Goal: Task Accomplishment & Management: Use online tool/utility

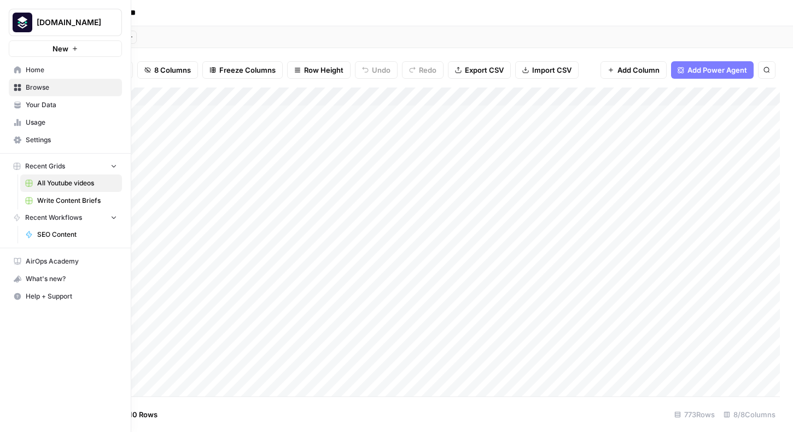
click at [38, 75] on link "Home" at bounding box center [65, 69] width 113 height 17
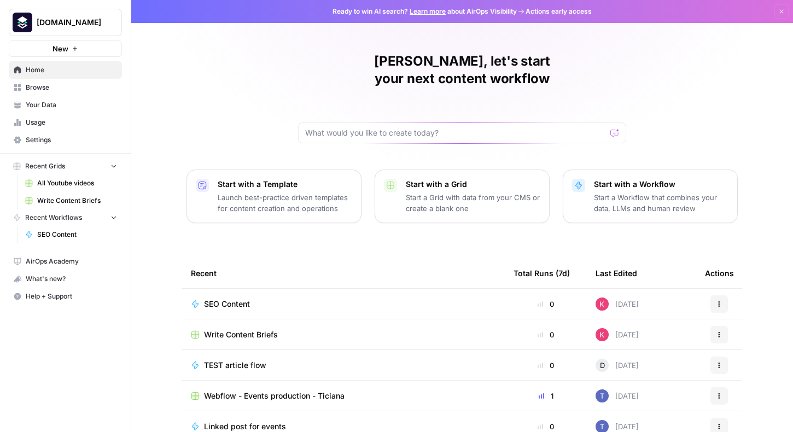
click at [322, 299] on div "SEO Content" at bounding box center [343, 304] width 305 height 11
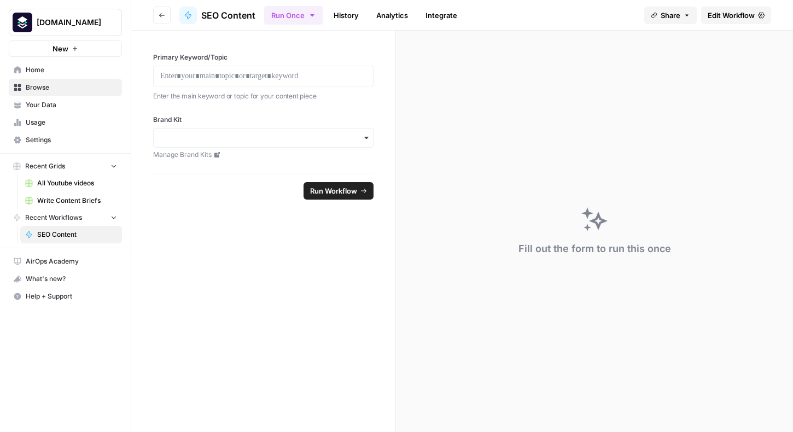
click at [732, 19] on span "Edit Workflow" at bounding box center [730, 15] width 47 height 11
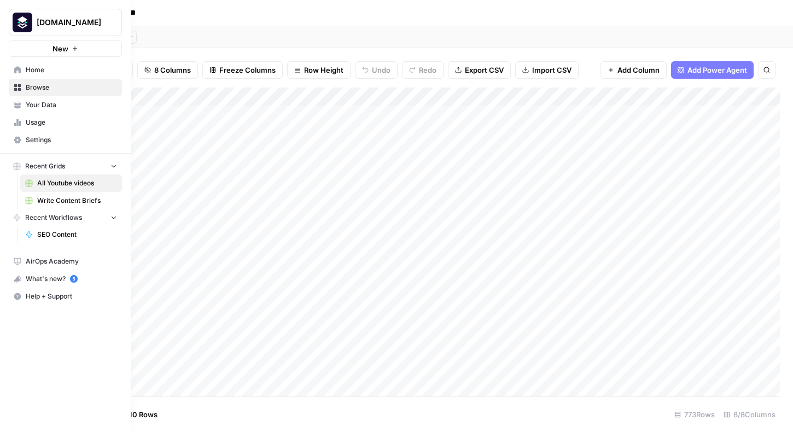
click at [61, 238] on span "SEO Content" at bounding box center [77, 235] width 80 height 10
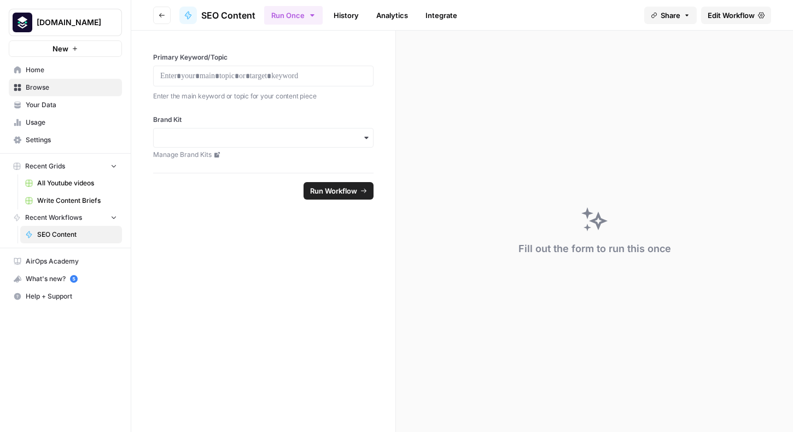
click at [730, 19] on span "Edit Workflow" at bounding box center [730, 15] width 47 height 11
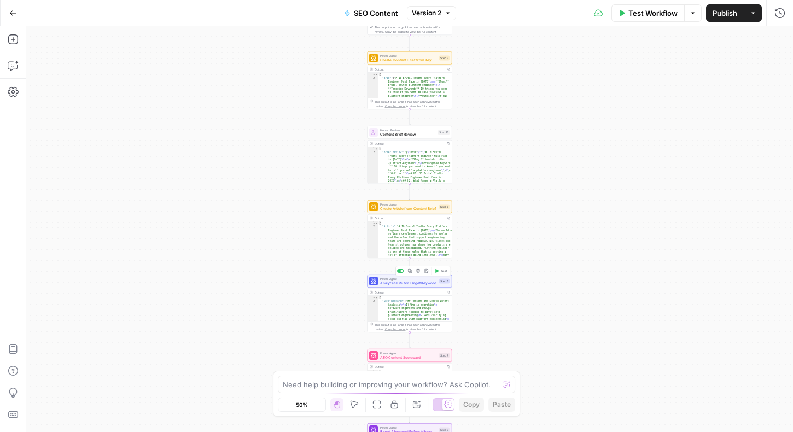
click at [260, 329] on div "Workflow Set Inputs Inputs Integration Initial Progress Update Step 22 Output C…" at bounding box center [409, 229] width 766 height 406
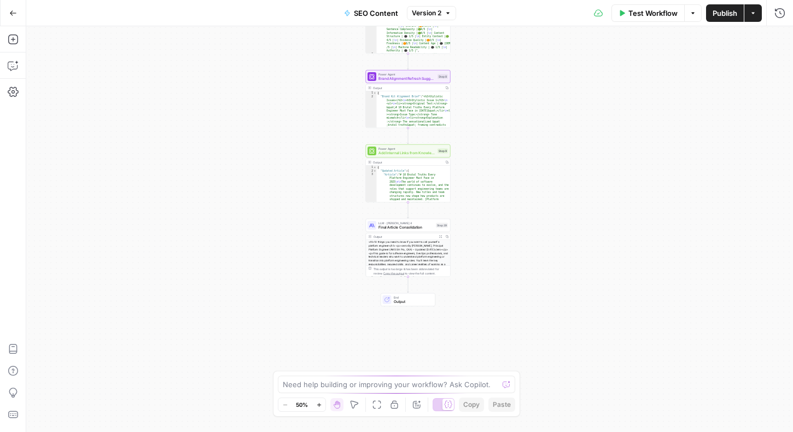
scroll to position [67, 0]
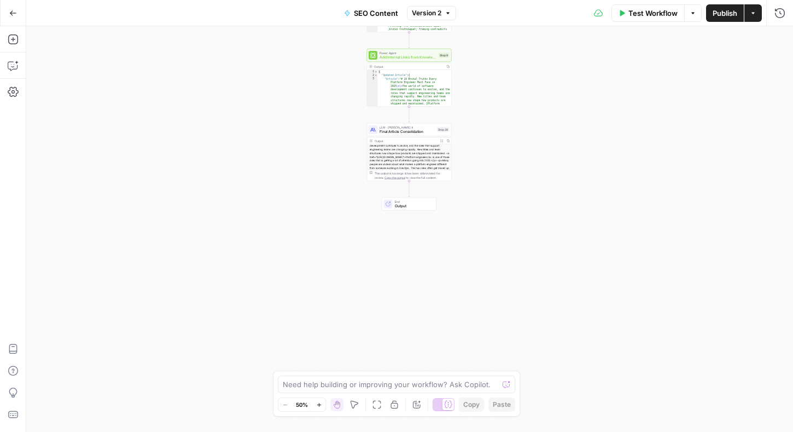
click at [409, 204] on span "Output" at bounding box center [413, 205] width 37 height 5
click at [408, 156] on div "<h1>10 things you need to know if you want to call yourself a platform engineer…" at bounding box center [409, 141] width 84 height 55
click at [335, 199] on div "Workflow Set Inputs Inputs Integration Initial Progress Update Step 22 Output C…" at bounding box center [409, 229] width 766 height 406
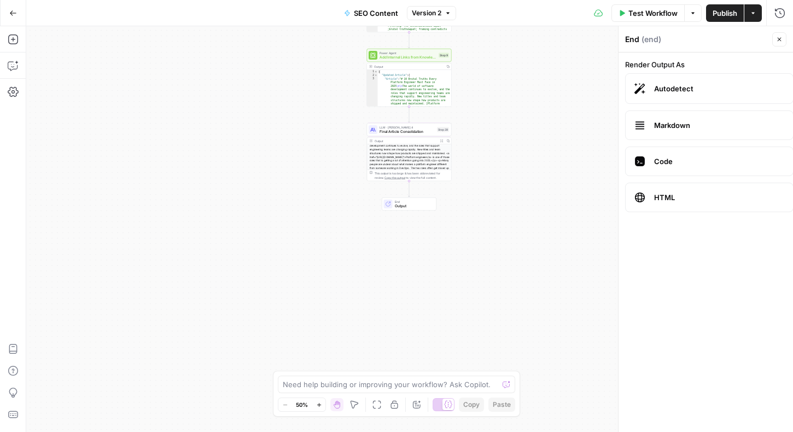
click at [391, 202] on div at bounding box center [388, 204] width 9 height 9
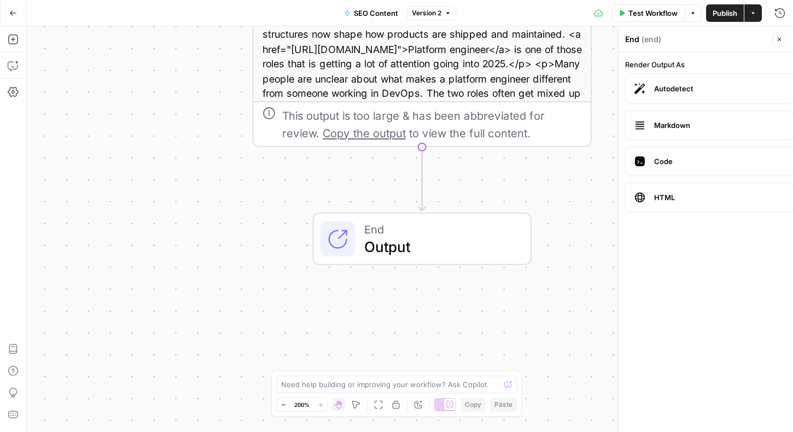
click at [401, 262] on div "End Output" at bounding box center [422, 239] width 219 height 52
click at [422, 145] on div "This output is too large & has been abbreviated for review. Copy the output to …" at bounding box center [422, 123] width 337 height 45
click at [14, 40] on icon "button" at bounding box center [13, 39] width 11 height 11
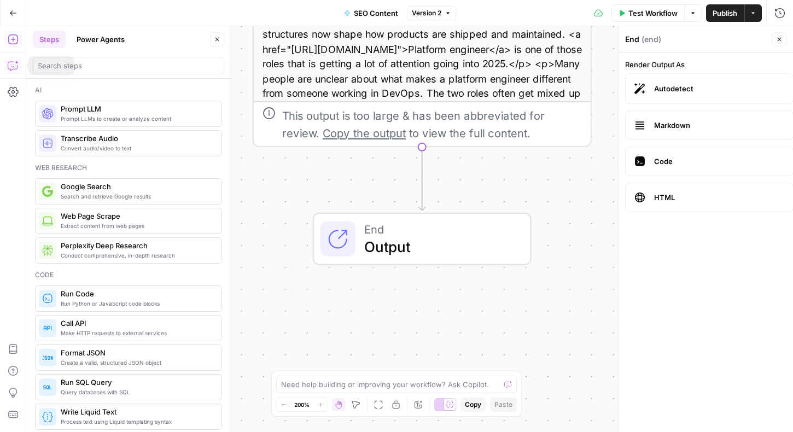
click at [10, 74] on button "Copilot" at bounding box center [12, 65] width 17 height 17
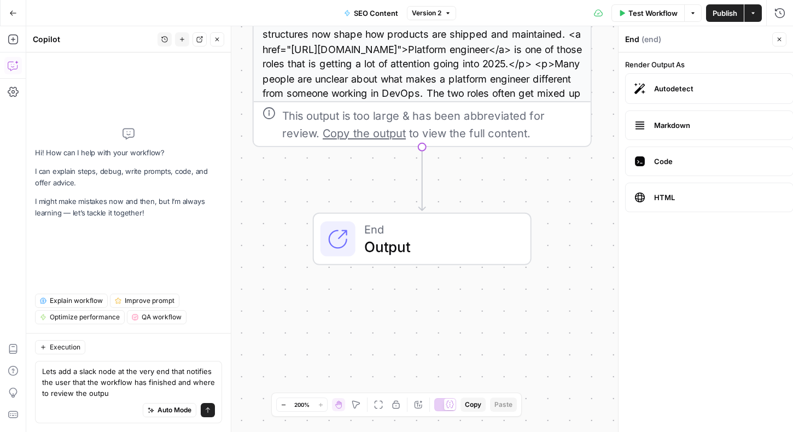
type textarea "Lets add a slack node at the very end that notifies the user that the workflow …"
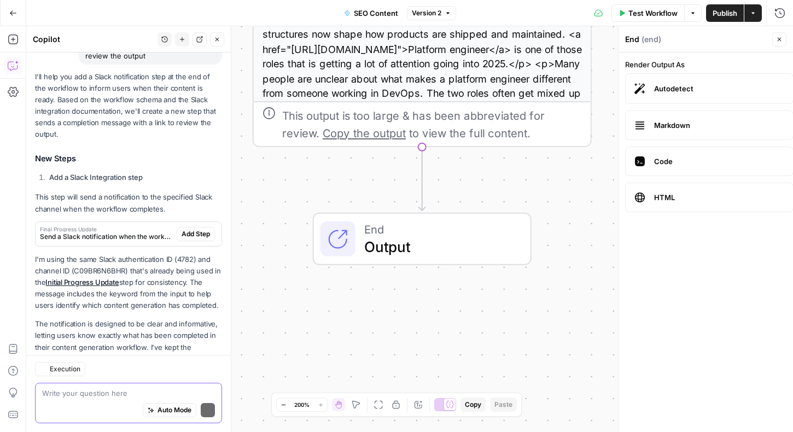
scroll to position [162, 0]
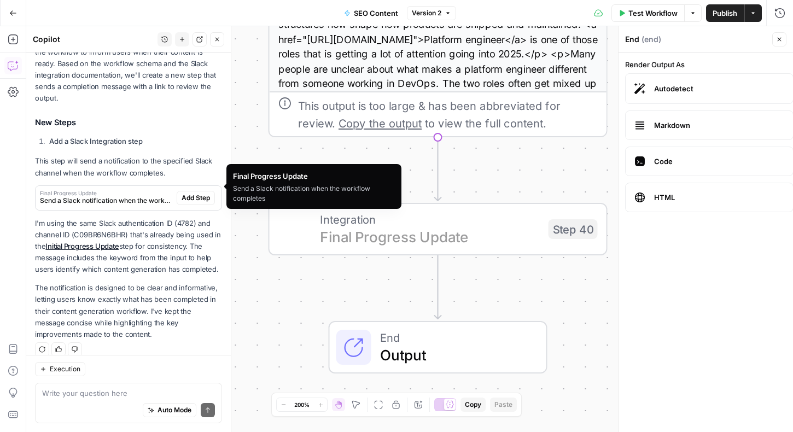
click at [194, 193] on span "Add Step" at bounding box center [196, 198] width 28 height 10
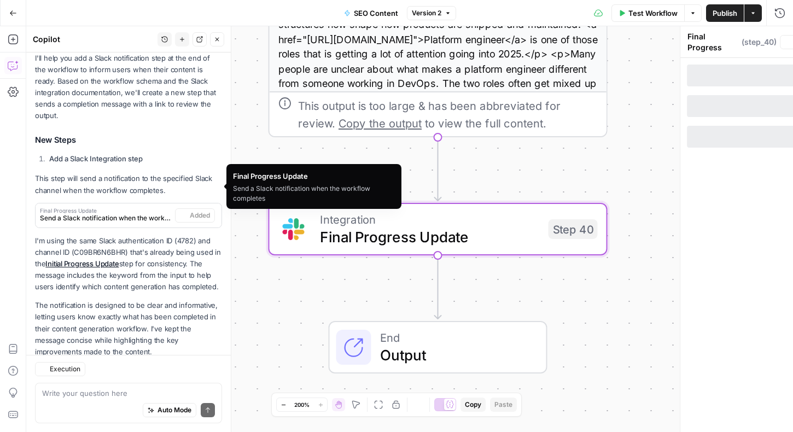
scroll to position [179, 0]
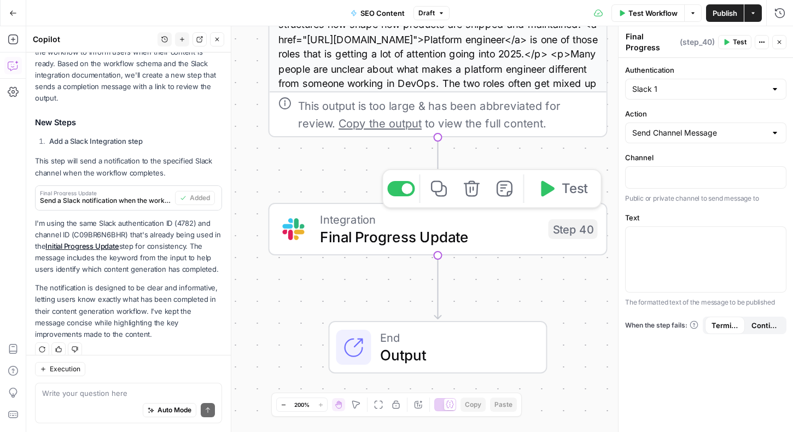
click at [397, 233] on span "Final Progress Update" at bounding box center [430, 237] width 220 height 22
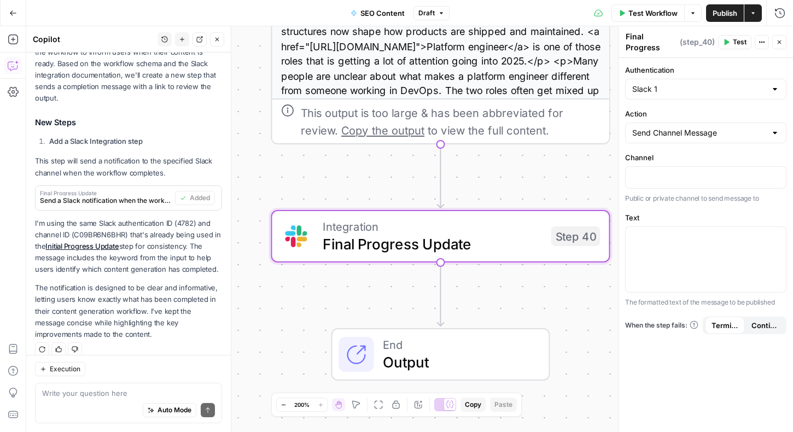
click at [110, 196] on span "Send a Slack notification when the workflow completes" at bounding box center [105, 201] width 131 height 10
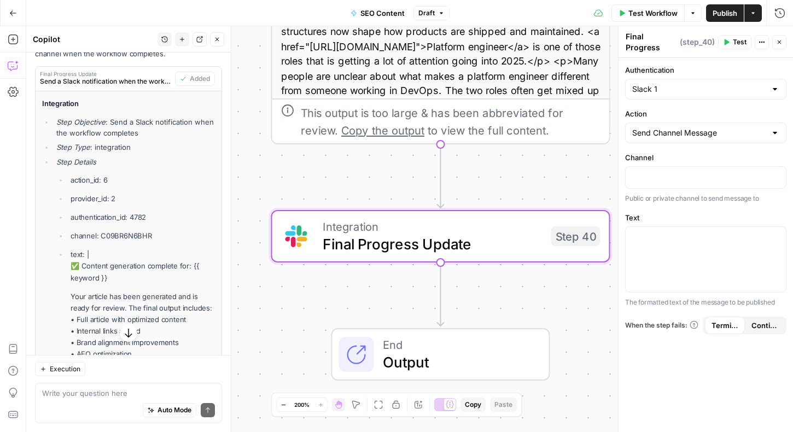
scroll to position [342, 0]
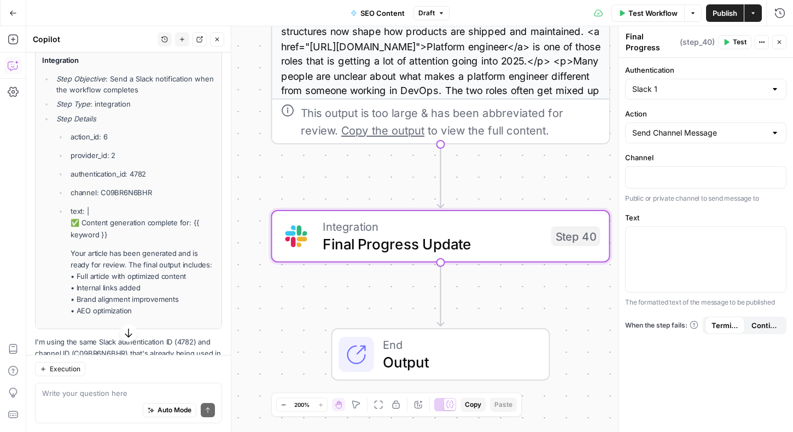
click at [115, 187] on p "channel: C09BR6N6BHR" at bounding box center [143, 192] width 144 height 11
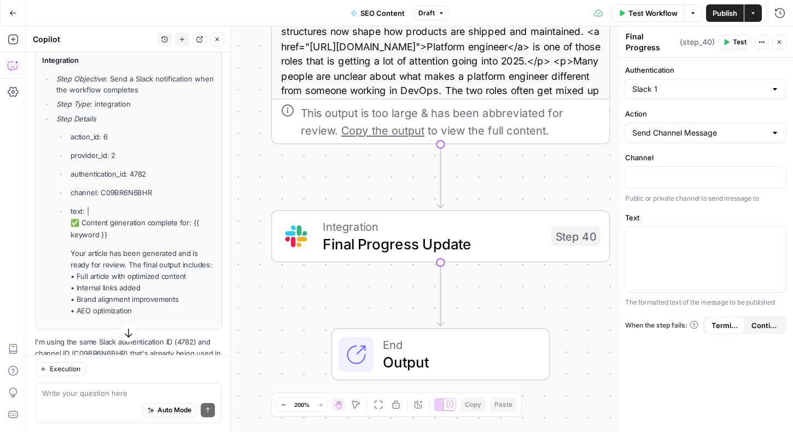
copy p "C09BR6N6BHR"
click at [655, 180] on p at bounding box center [705, 176] width 147 height 11
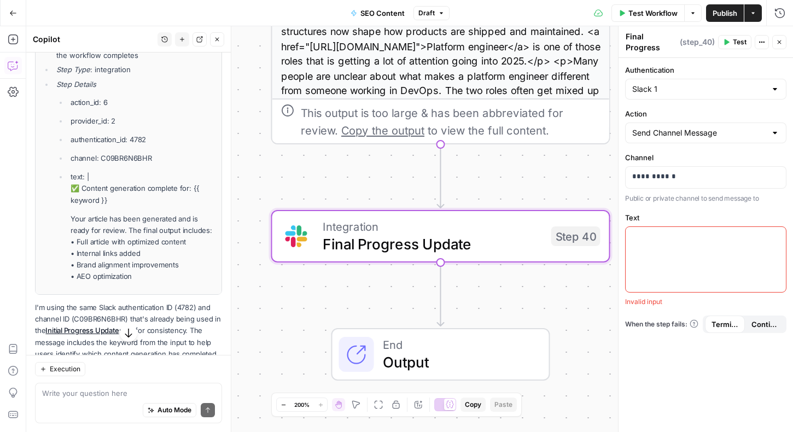
scroll to position [381, 0]
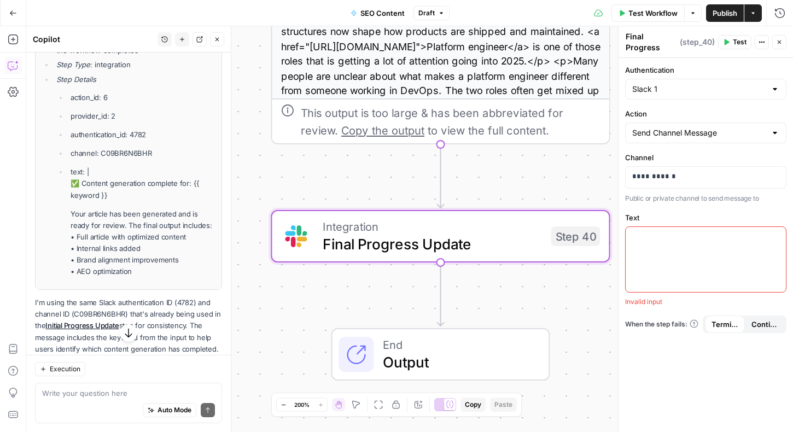
drag, startPoint x: 68, startPoint y: 213, endPoint x: 148, endPoint y: 257, distance: 91.3
click at [148, 257] on li "text: | ✅ Content generation complete for: {{ keyword }} Your article has been …" at bounding box center [141, 221] width 147 height 111
copy li "✅ Content generation complete for: {{ keyword }} Your article has been generate…"
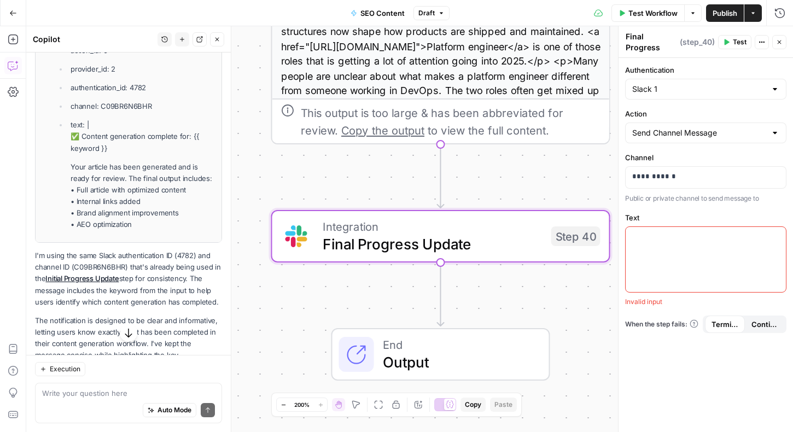
scroll to position [460, 0]
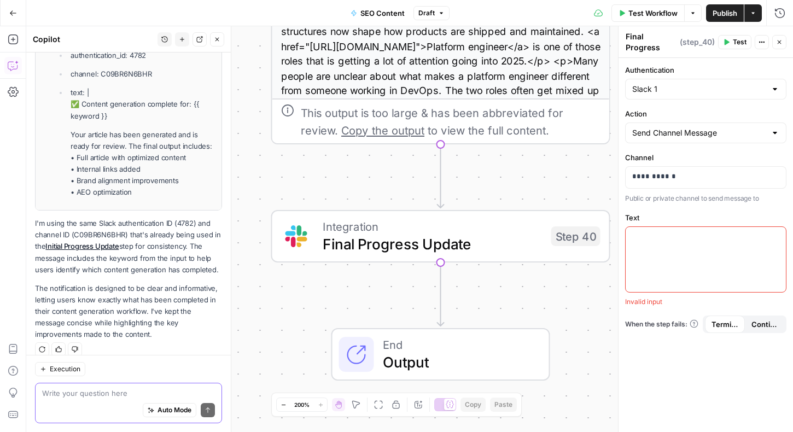
click at [122, 395] on textarea at bounding box center [128, 393] width 173 height 11
type textarea "But how can we provide a link to the output?"
click at [210, 405] on button "Send" at bounding box center [208, 410] width 14 height 14
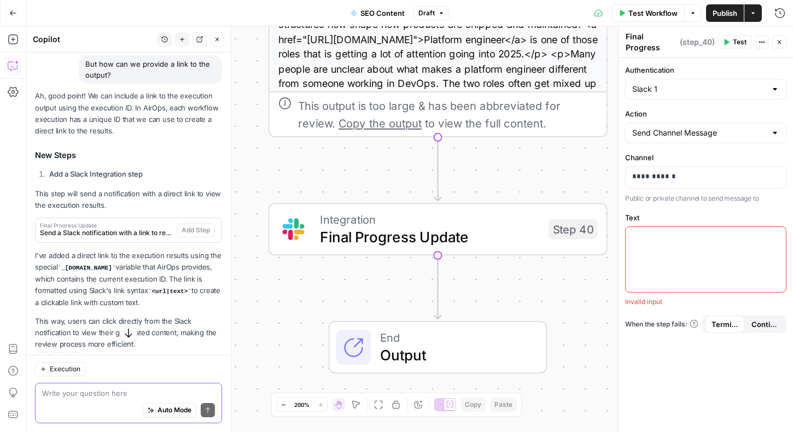
scroll to position [761, 0]
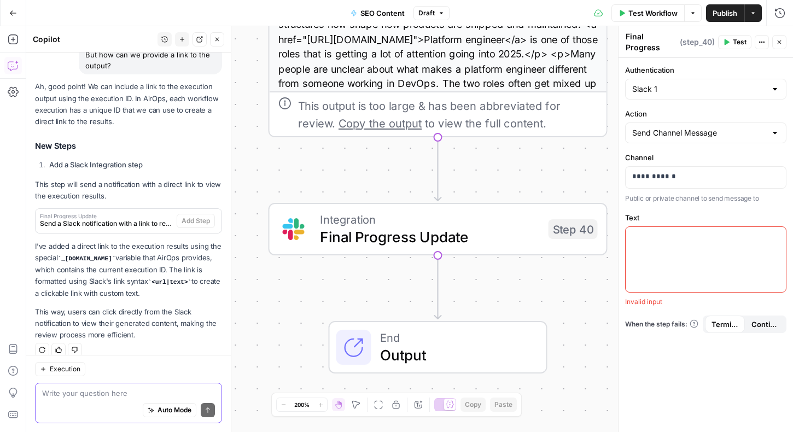
click at [117, 388] on textarea at bounding box center [128, 393] width 173 height 11
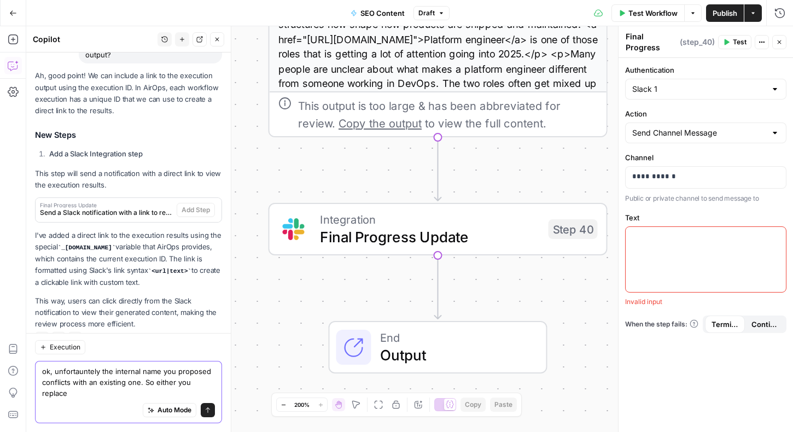
scroll to position [783, 0]
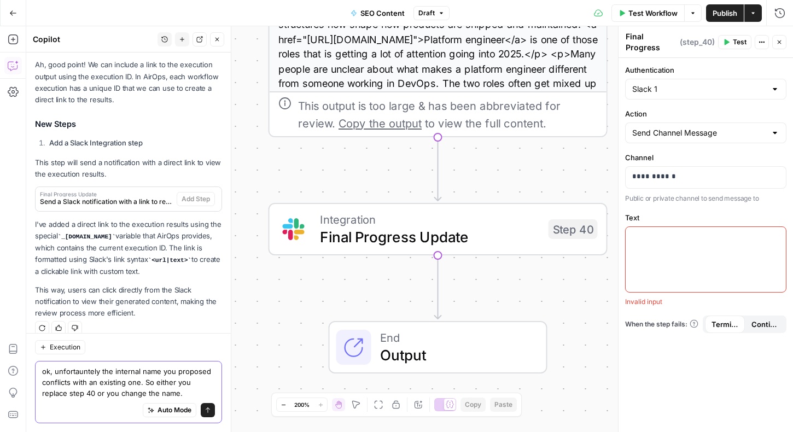
type textarea "ok, unfortauntely the internal name you proposed conflicts with an existing one…"
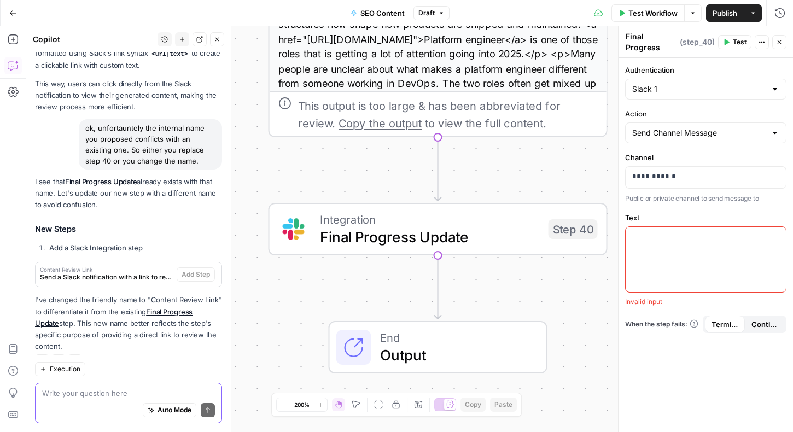
scroll to position [989, 0]
click at [476, 195] on icon "button" at bounding box center [472, 188] width 16 height 16
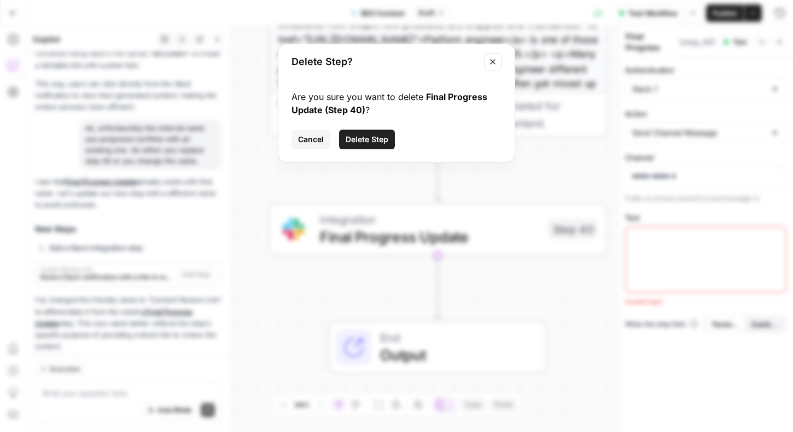
click at [373, 136] on span "Delete Step" at bounding box center [367, 139] width 43 height 11
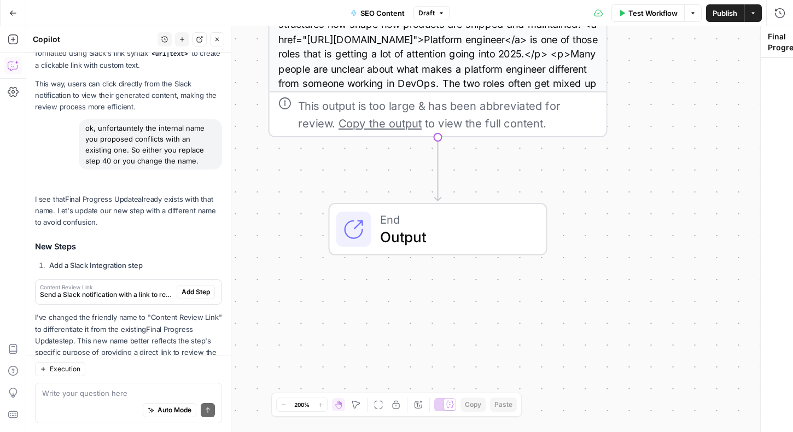
scroll to position [1007, 0]
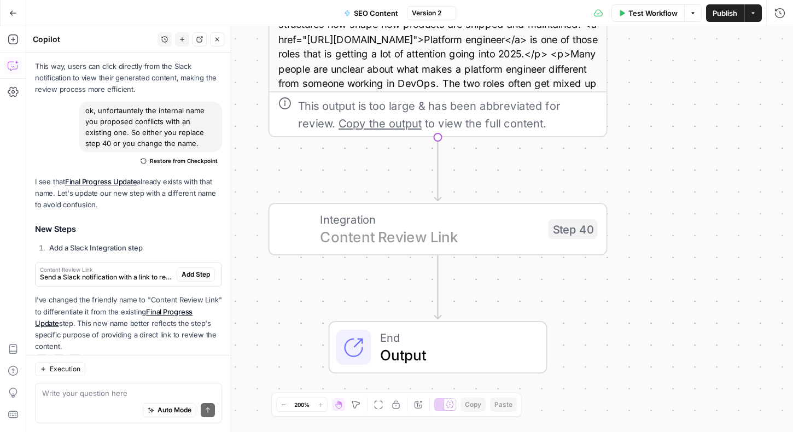
click at [194, 270] on span "Add Step" at bounding box center [196, 275] width 28 height 10
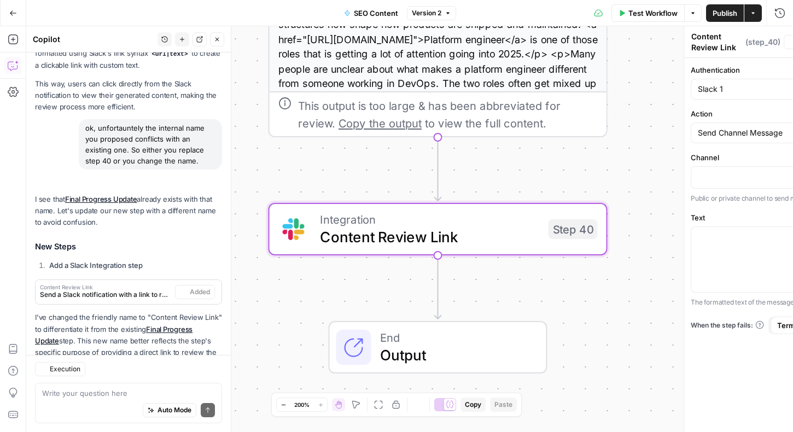
scroll to position [1024, 0]
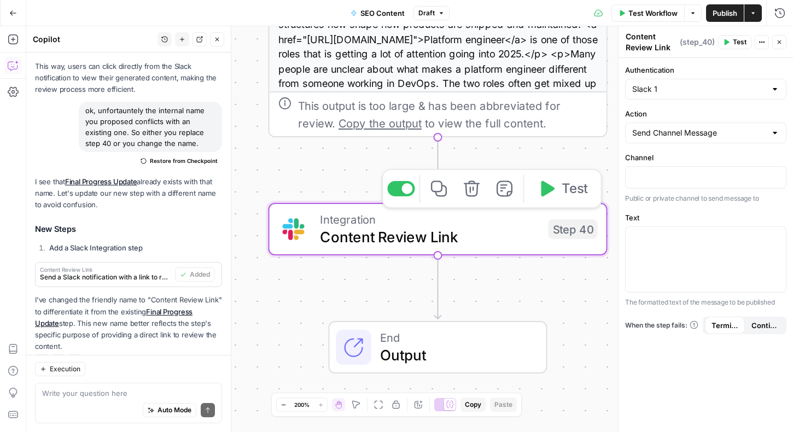
click at [126, 272] on span "Send a Slack notification with a link to review the output" at bounding box center [105, 277] width 131 height 10
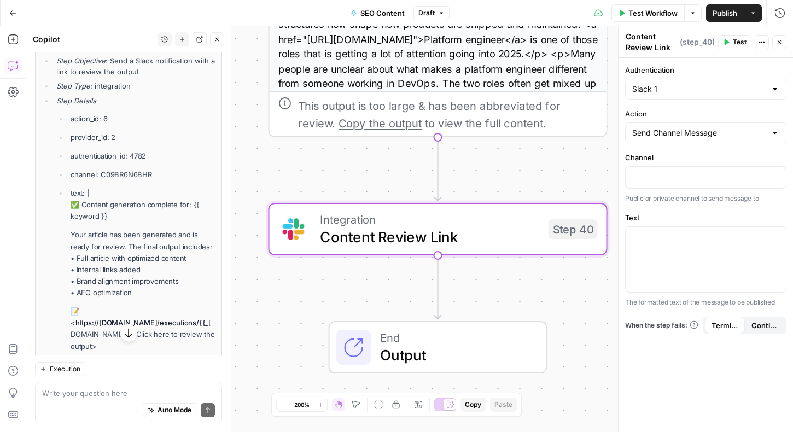
scroll to position [1347, 0]
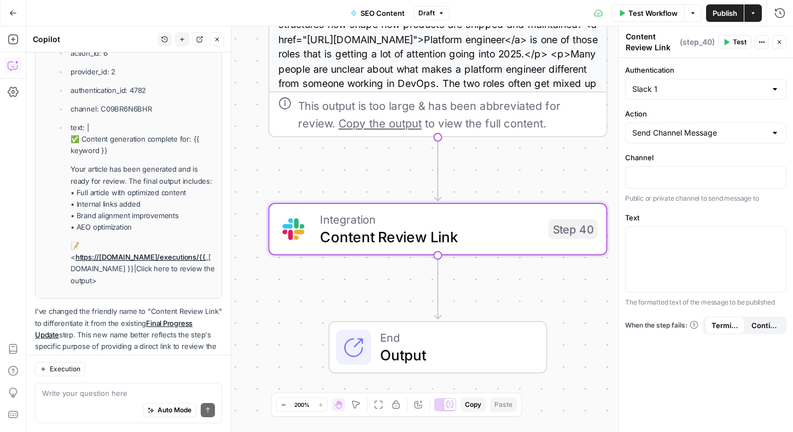
drag, startPoint x: 125, startPoint y: 259, endPoint x: 61, endPoint y: 126, distance: 147.0
click at [61, 126] on ul "action_id: 6 provider_id: 2 authentication_id: 4782 channel: C09BR6N6BHR text: …" at bounding box center [135, 167] width 159 height 239
copy li "✅ Content generation complete for: {{ keyword }} Your article has been generate…"
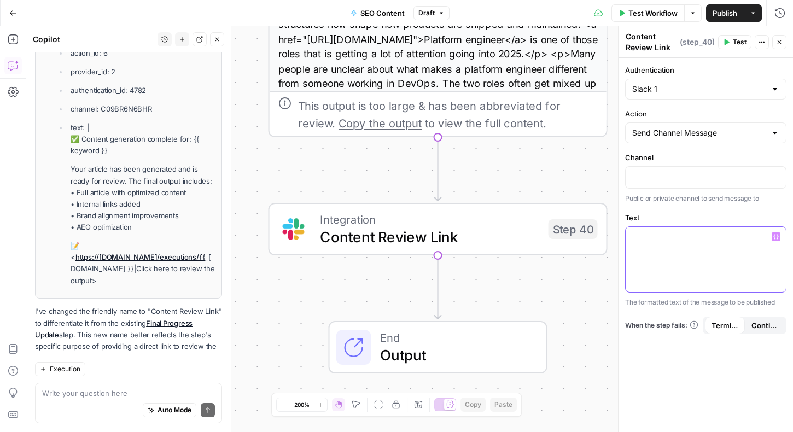
click at [703, 267] on div at bounding box center [705, 259] width 160 height 65
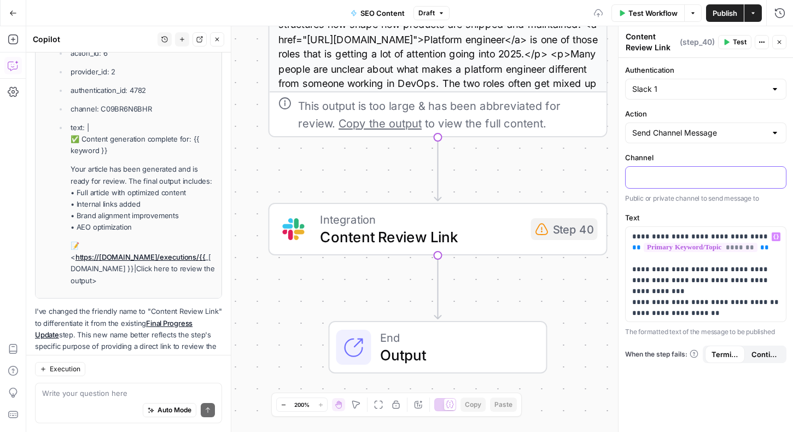
click at [662, 172] on p at bounding box center [705, 176] width 147 height 11
click at [663, 177] on p at bounding box center [705, 176] width 147 height 11
click at [675, 175] on p at bounding box center [705, 176] width 147 height 11
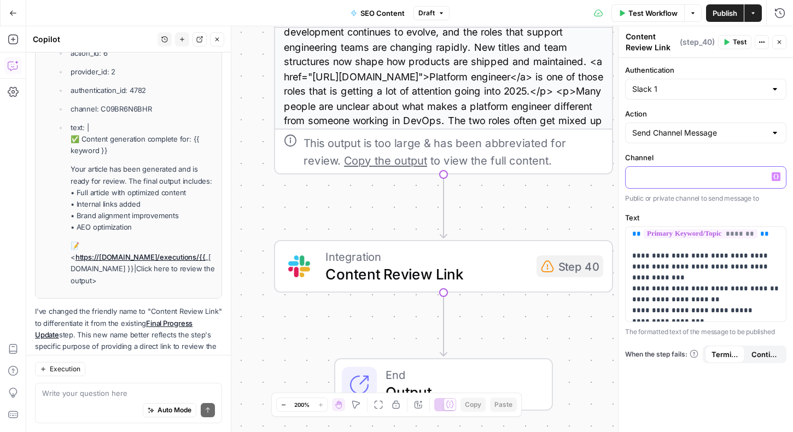
scroll to position [0, 0]
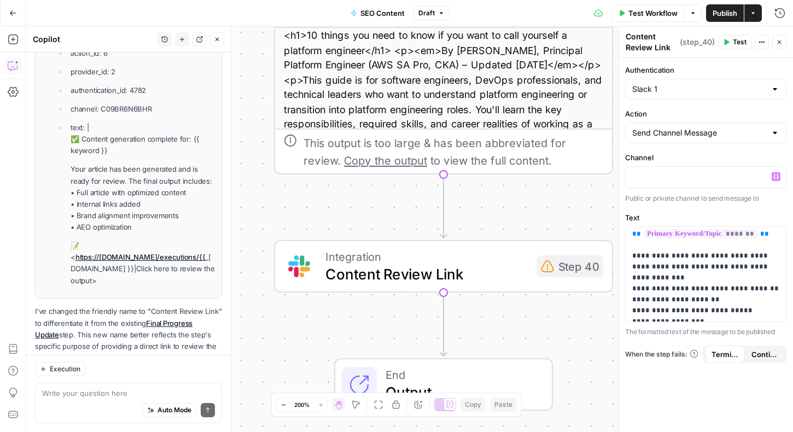
click at [291, 204] on div "Workflow Set Inputs Inputs Integration Initial Progress Update Step 22 Output C…" at bounding box center [409, 229] width 766 height 406
click at [661, 174] on p at bounding box center [705, 176] width 147 height 11
click at [677, 153] on label "Channel" at bounding box center [705, 157] width 161 height 11
click at [511, 228] on div "Workflow Set Inputs Inputs Integration Initial Progress Update Step 22 Output C…" at bounding box center [409, 229] width 766 height 406
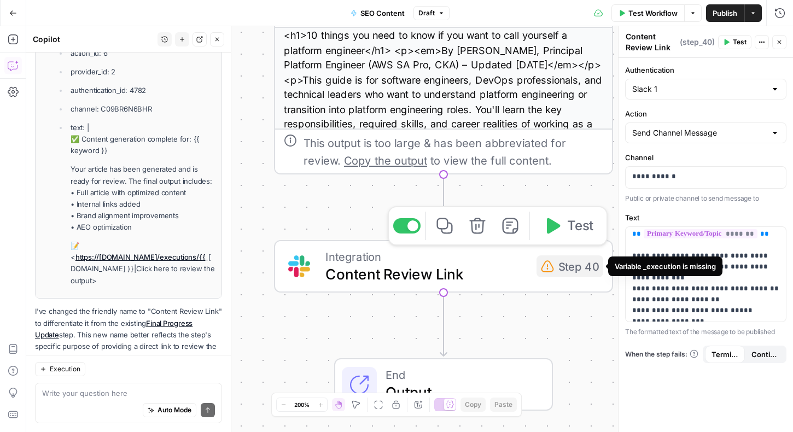
click at [559, 274] on div "Step 40" at bounding box center [569, 266] width 67 height 22
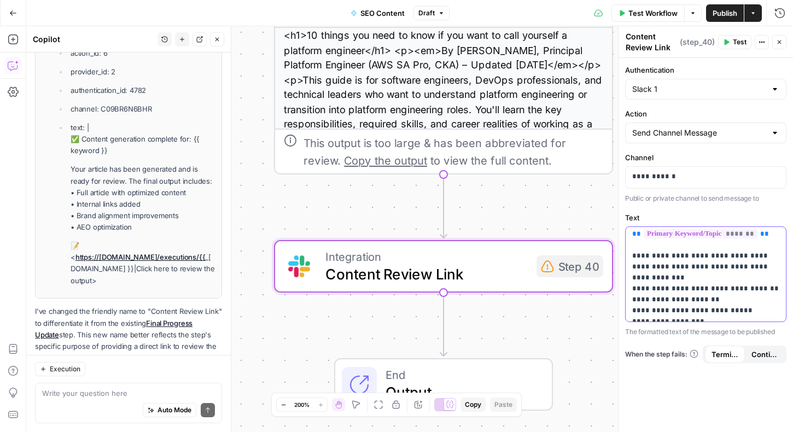
click at [648, 285] on p "**********" at bounding box center [705, 289] width 147 height 142
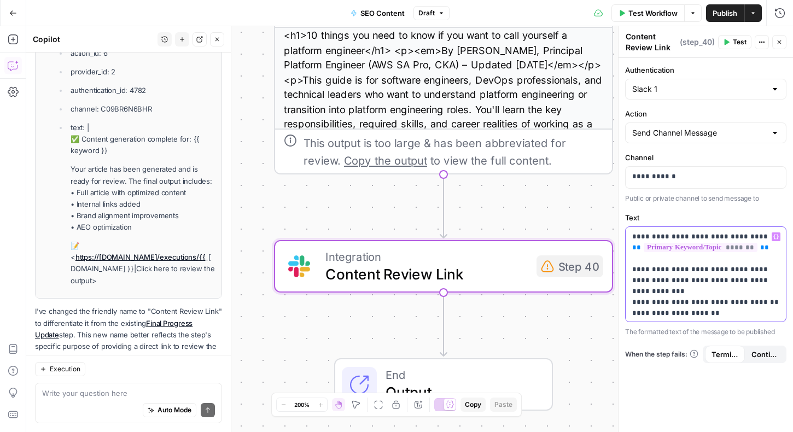
scroll to position [56, 0]
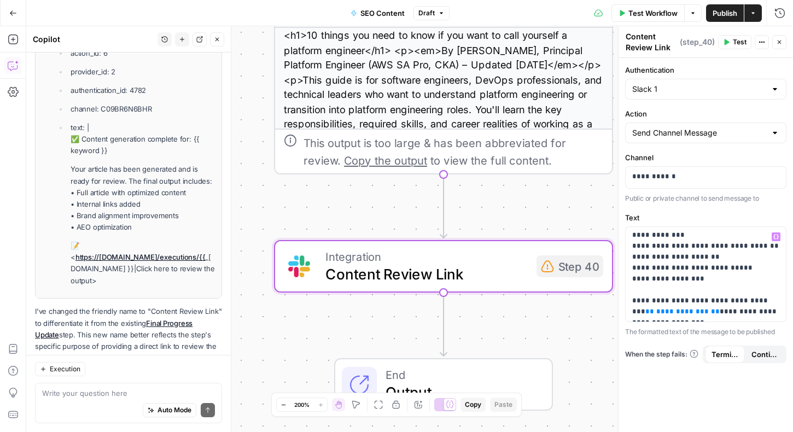
click at [733, 44] on span "Test" at bounding box center [740, 42] width 14 height 10
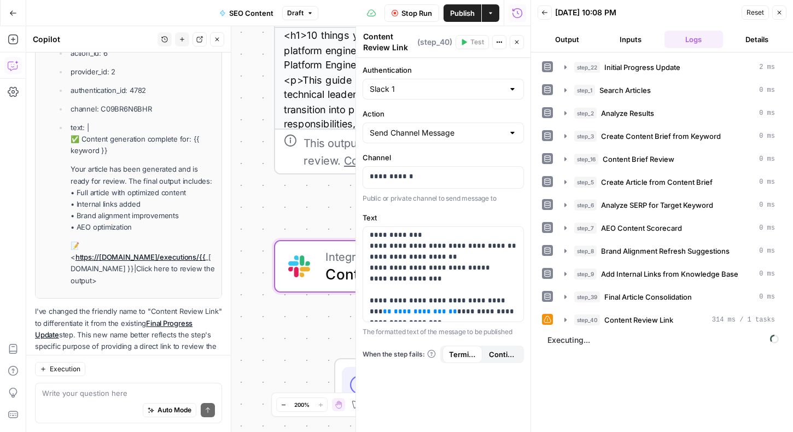
click at [733, 44] on button "Details" at bounding box center [756, 39] width 59 height 17
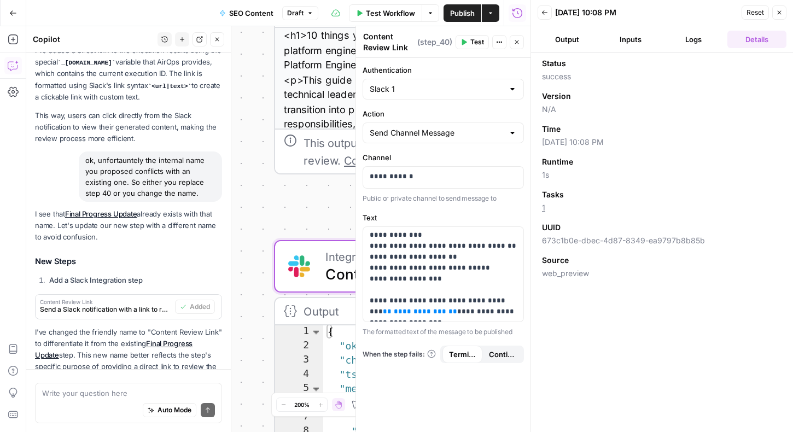
scroll to position [742, 0]
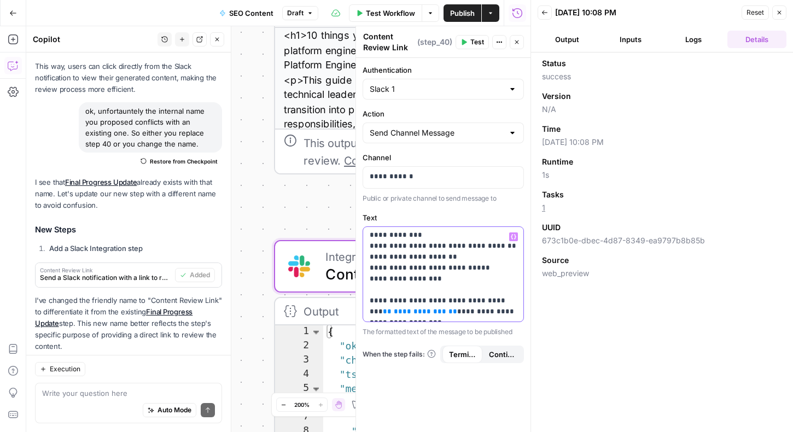
click at [394, 308] on span "**********" at bounding box center [420, 311] width 52 height 7
drag, startPoint x: 417, startPoint y: 315, endPoint x: 381, endPoint y: 294, distance: 41.9
click at [381, 294] on p "**********" at bounding box center [443, 246] width 147 height 142
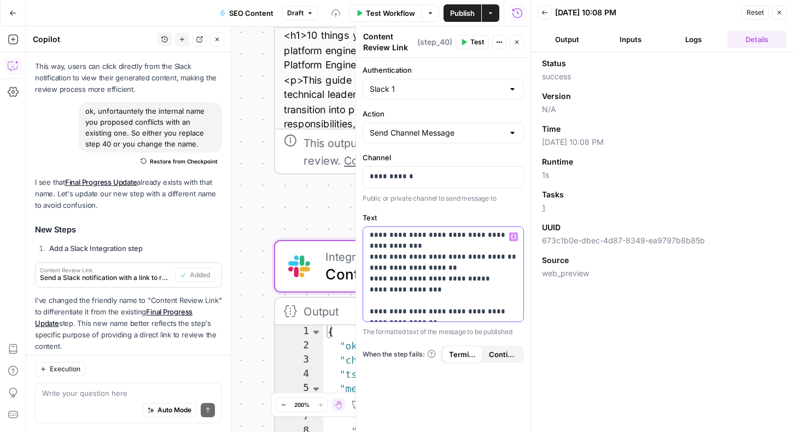
scroll to position [0, 0]
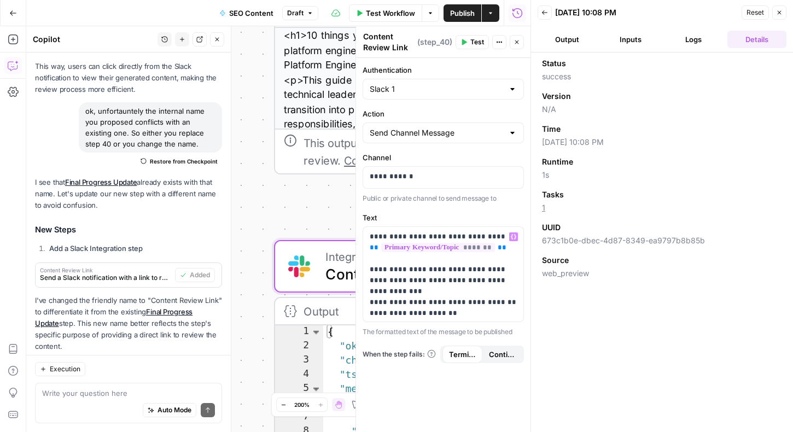
click at [461, 10] on span "Publish" at bounding box center [462, 13] width 25 height 11
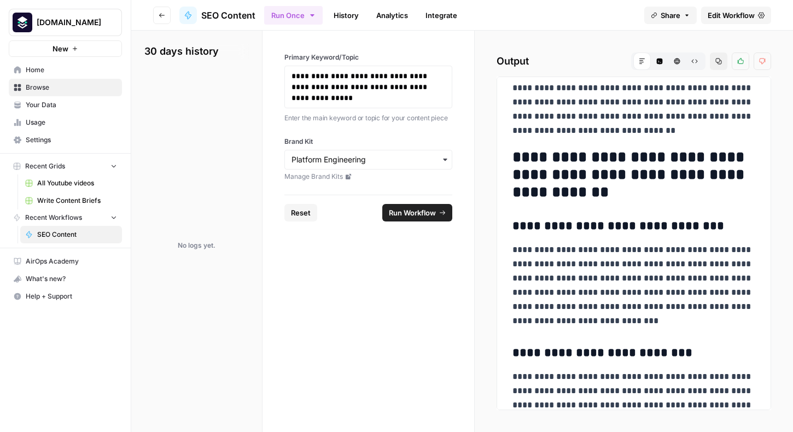
scroll to position [494, 0]
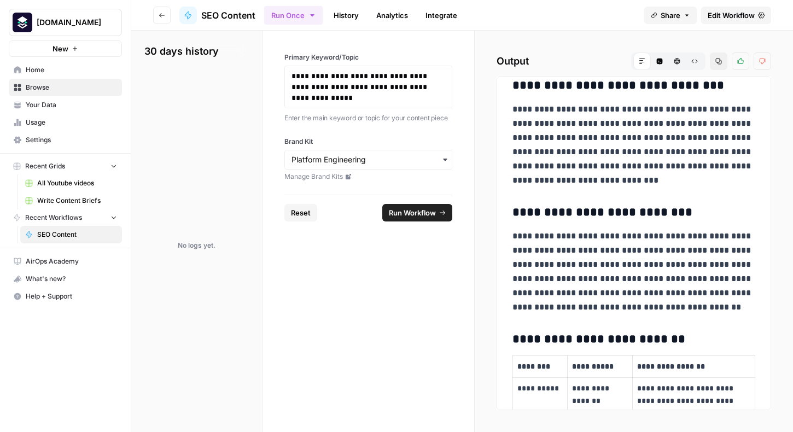
click at [576, 242] on p "**********" at bounding box center [633, 271] width 243 height 85
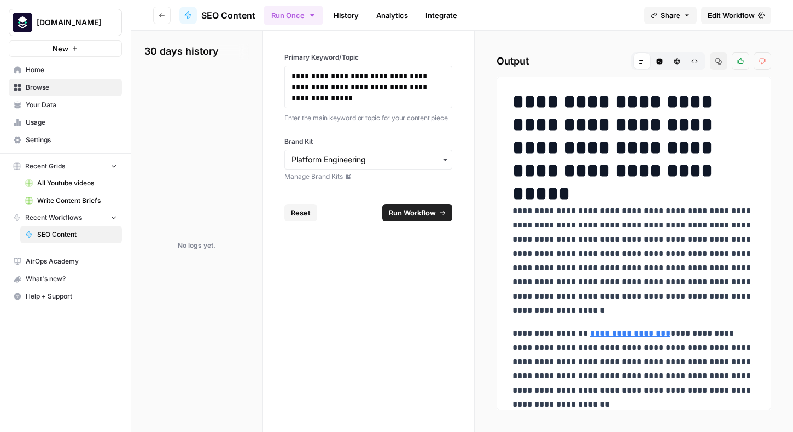
click at [561, 215] on p "**********" at bounding box center [633, 261] width 243 height 114
